Goal: Transaction & Acquisition: Purchase product/service

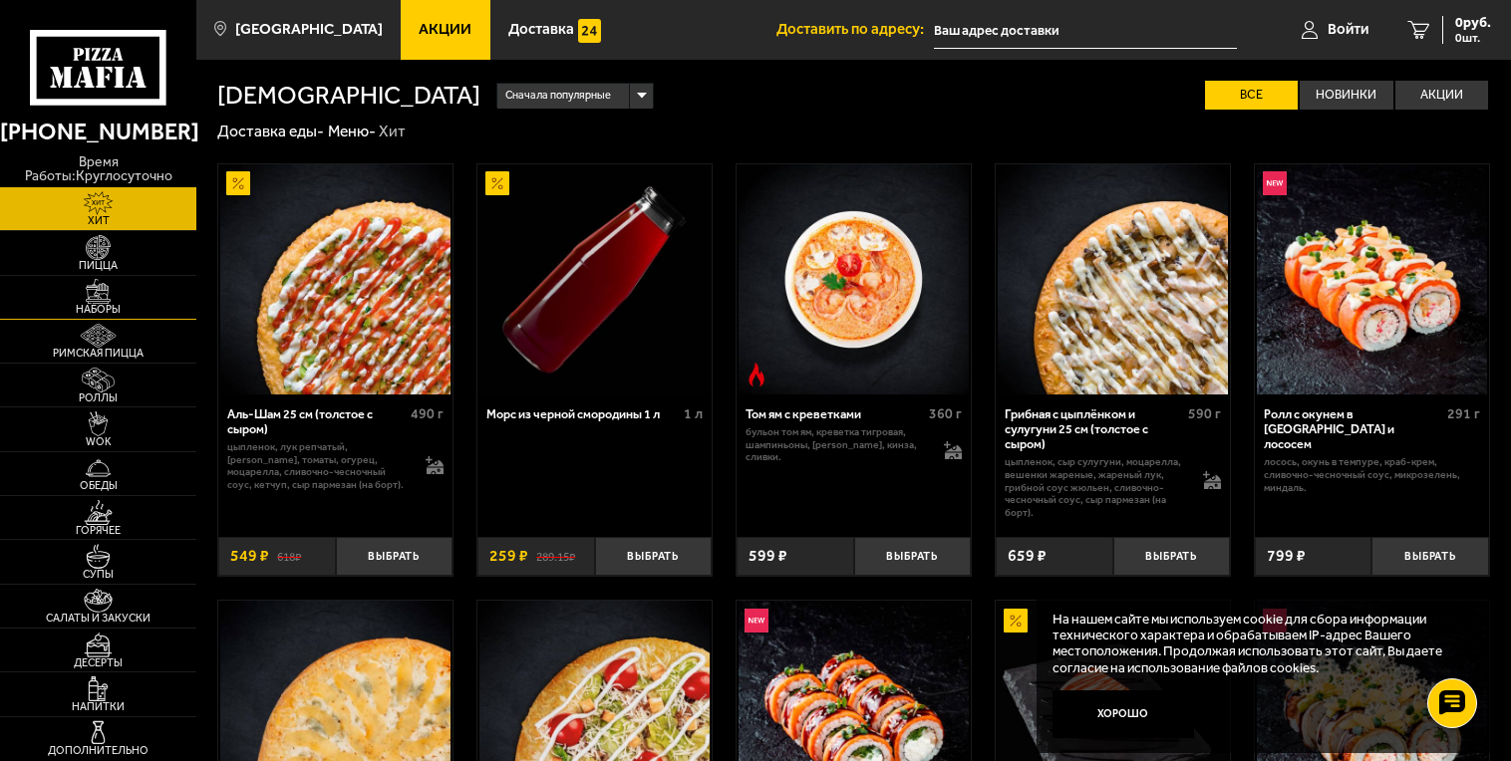
click at [109, 290] on img at bounding box center [98, 291] width 61 height 25
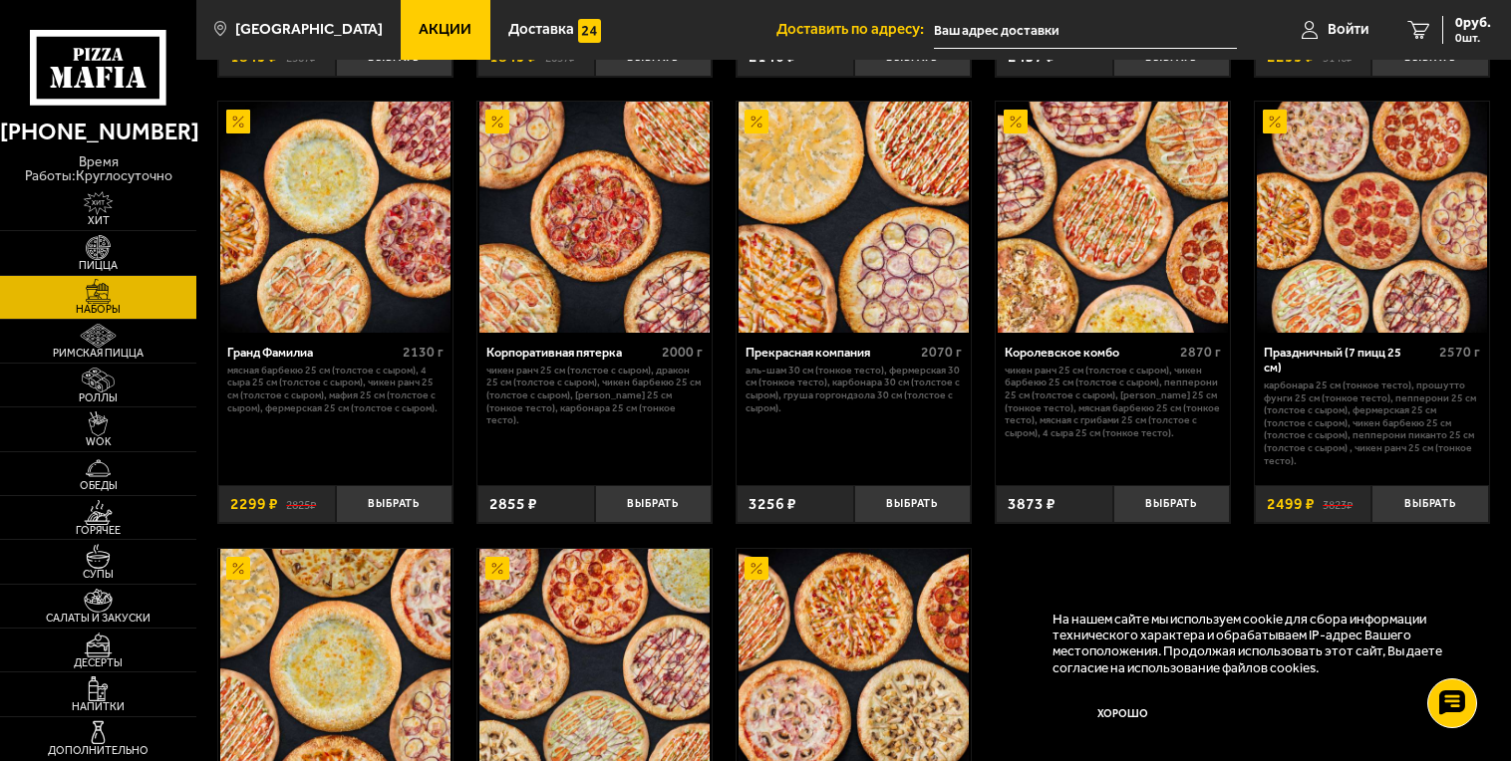
scroll to position [2081, 0]
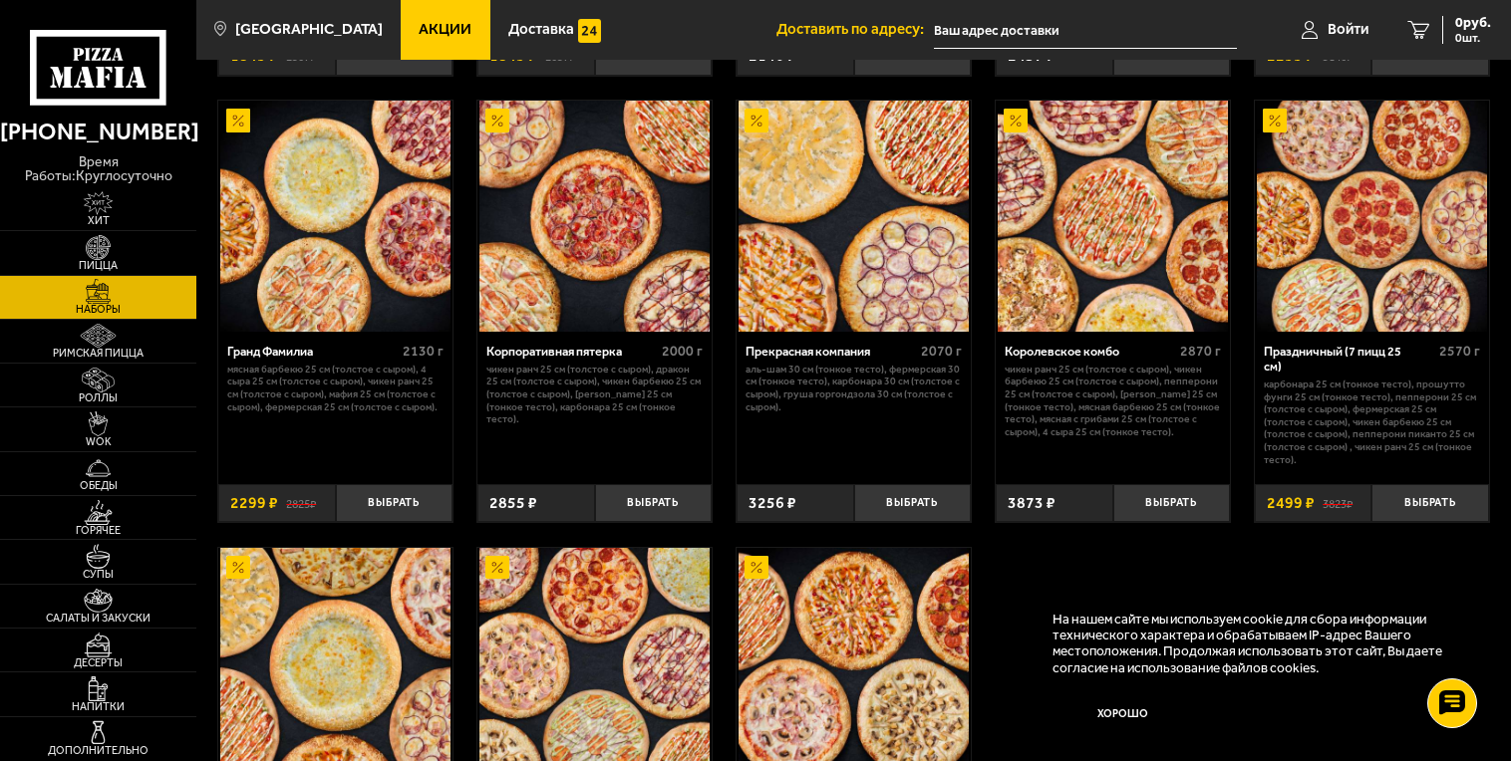
drag, startPoint x: 1249, startPoint y: 540, endPoint x: 1432, endPoint y: 583, distance: 188.3
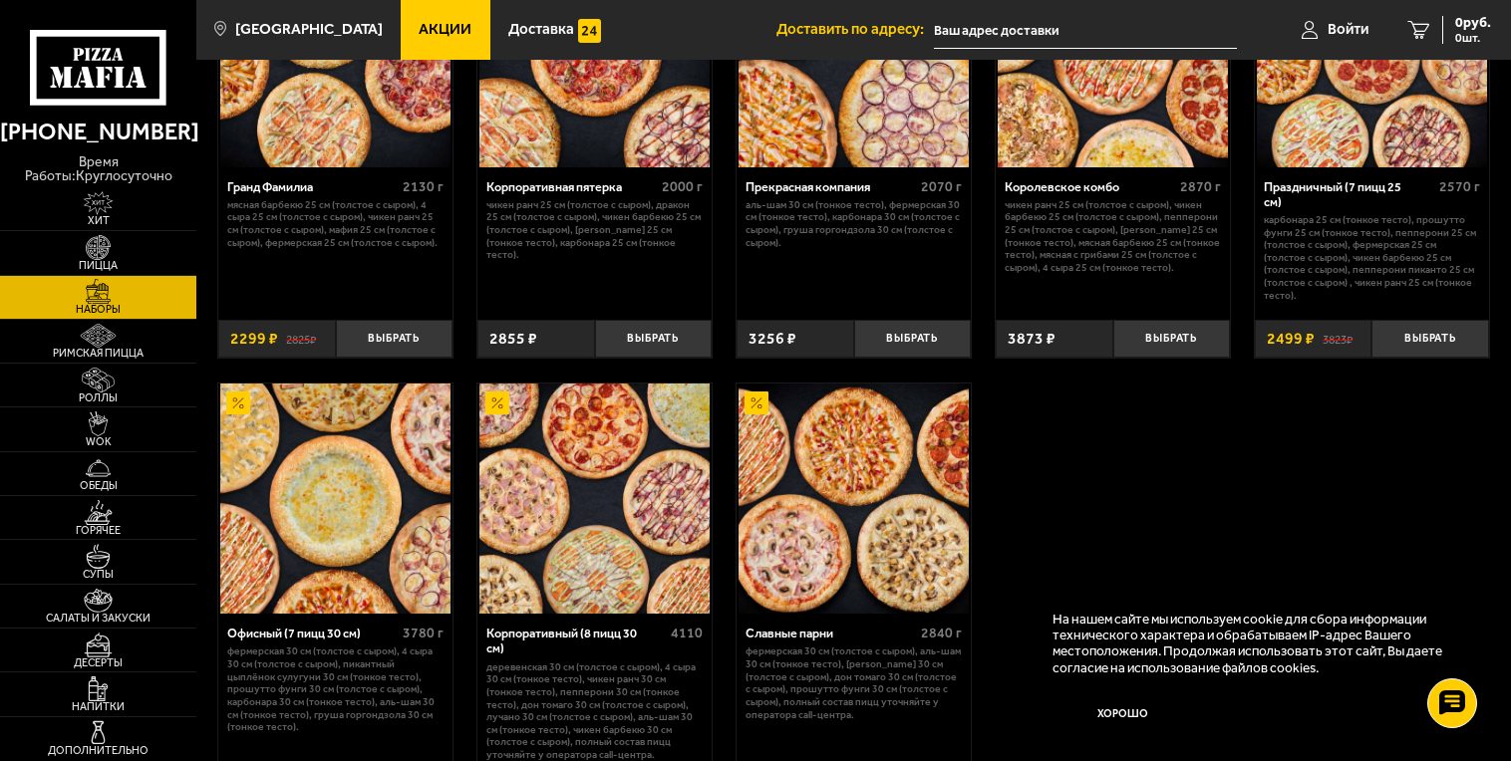
scroll to position [2280, 0]
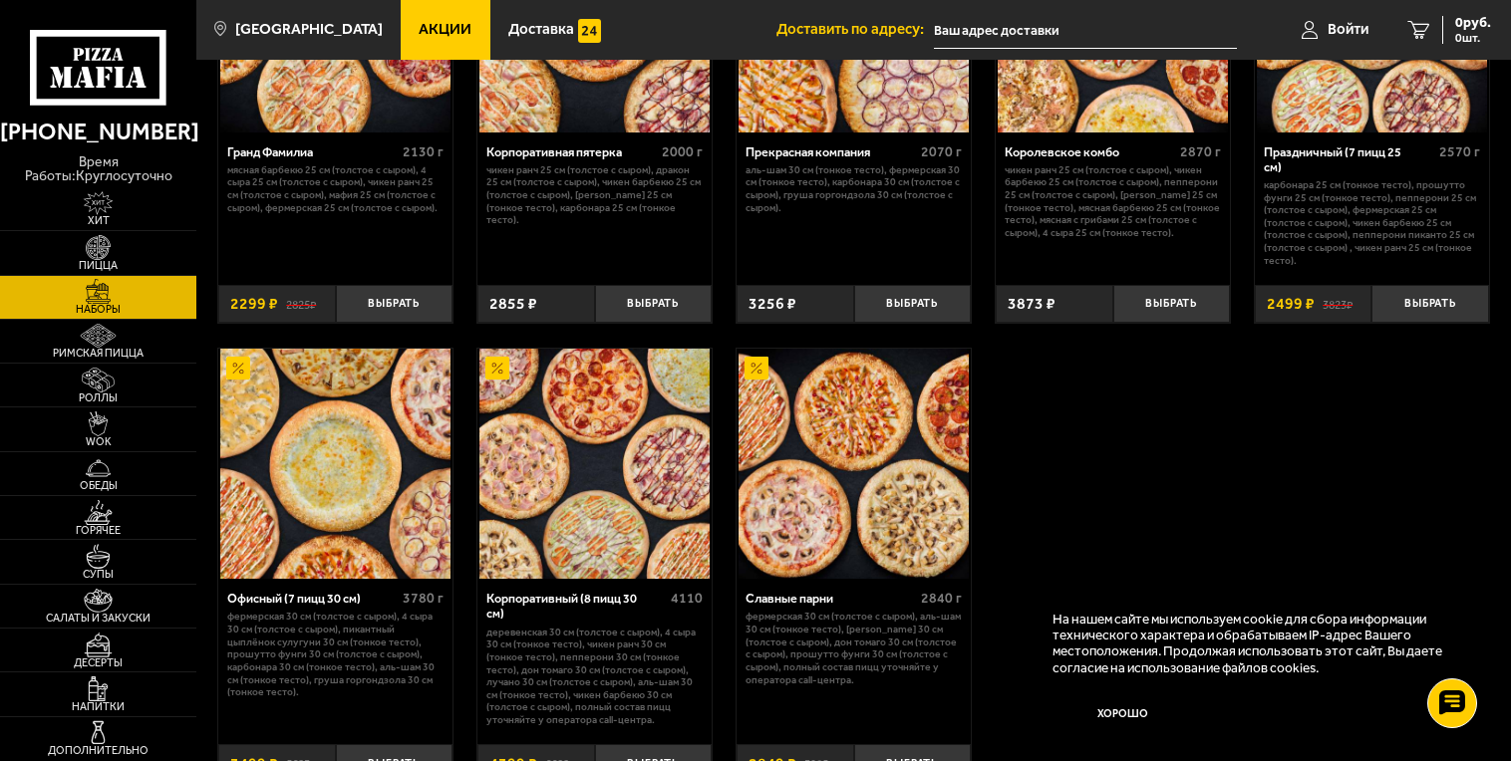
click at [385, 452] on img at bounding box center [335, 464] width 230 height 230
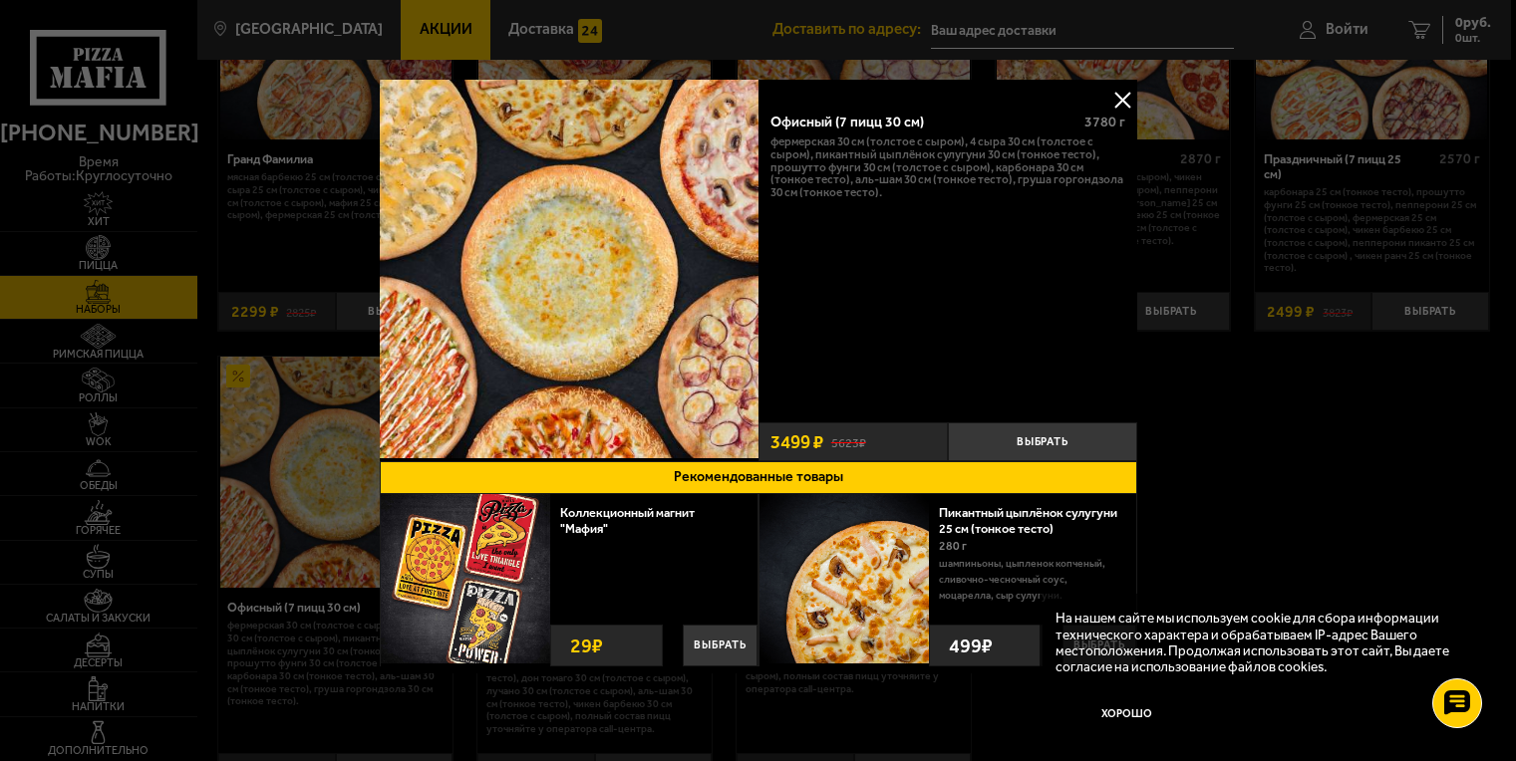
click at [1114, 97] on button at bounding box center [1122, 100] width 30 height 30
